Goal: Find contact information: Find contact information

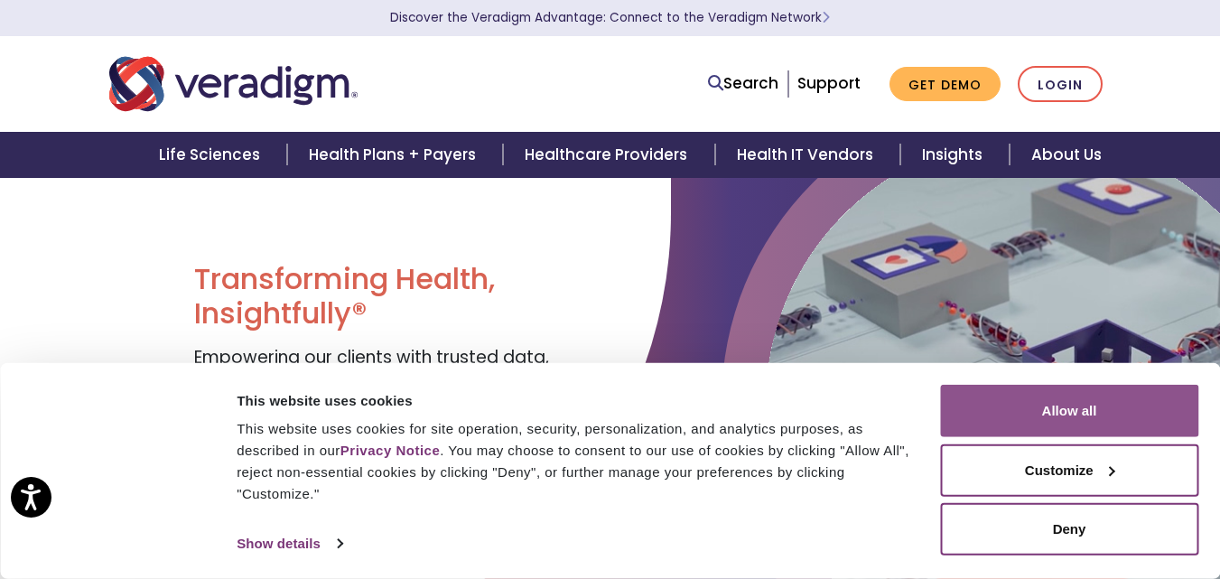
click at [1065, 415] on button "Allow all" at bounding box center [1069, 411] width 258 height 52
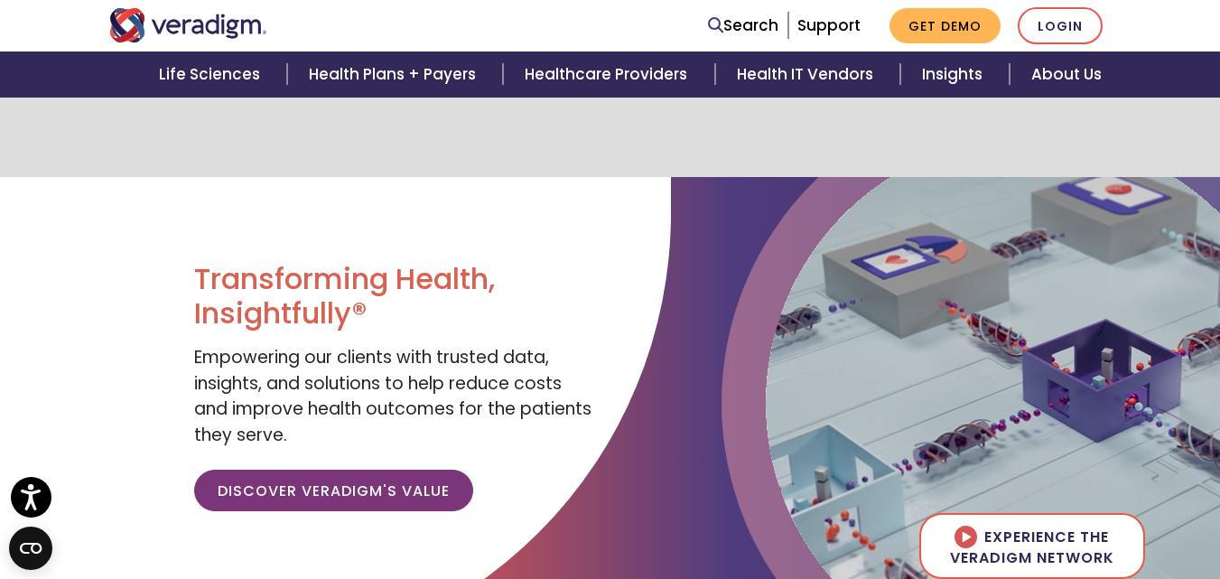
scroll to position [2312, 0]
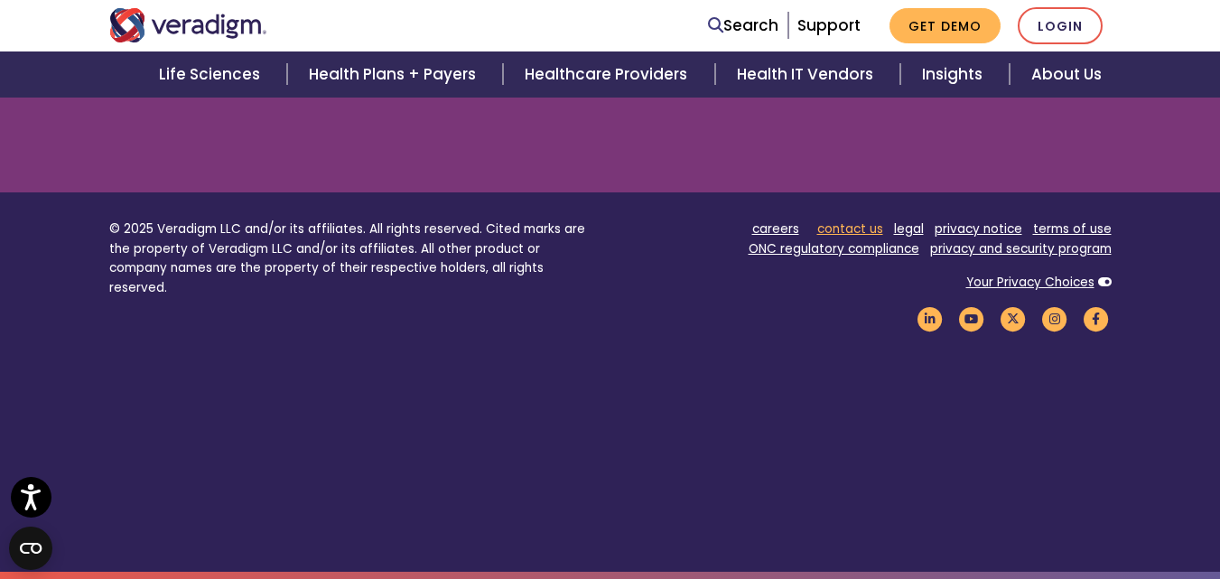
click at [867, 231] on link "contact us" at bounding box center [850, 228] width 66 height 17
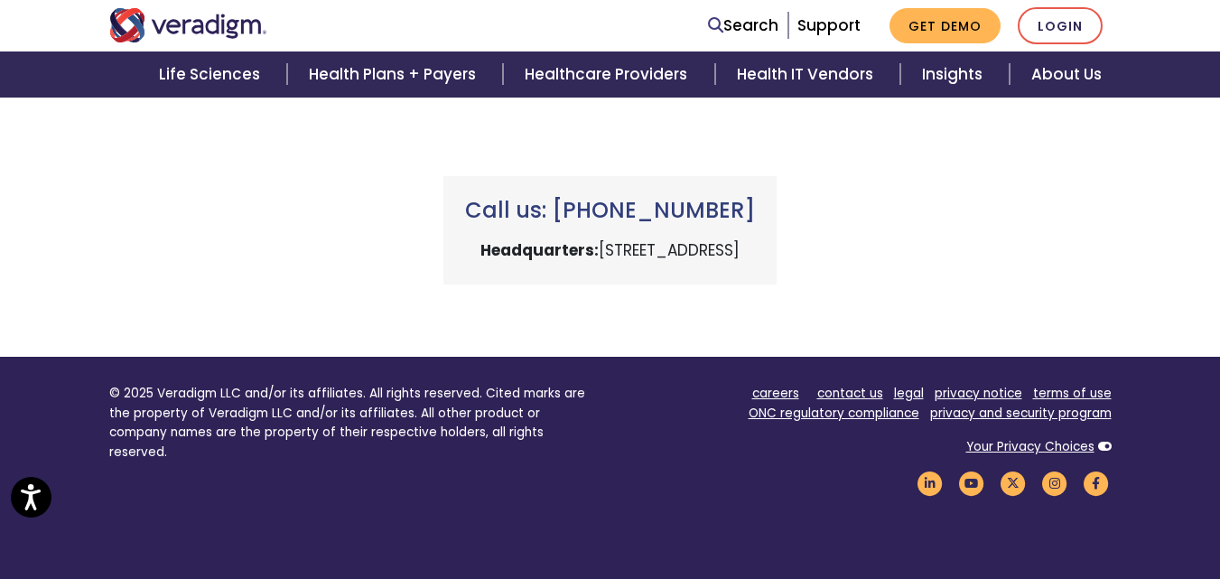
scroll to position [983, 0]
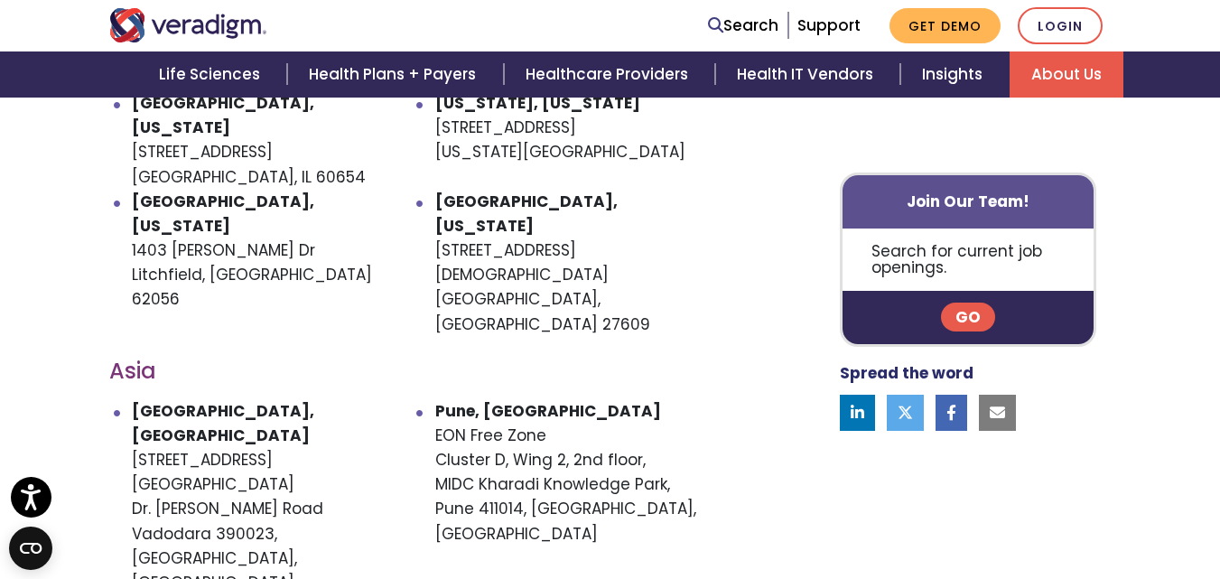
scroll to position [722, 0]
